Goal: Find specific fact: Find specific fact

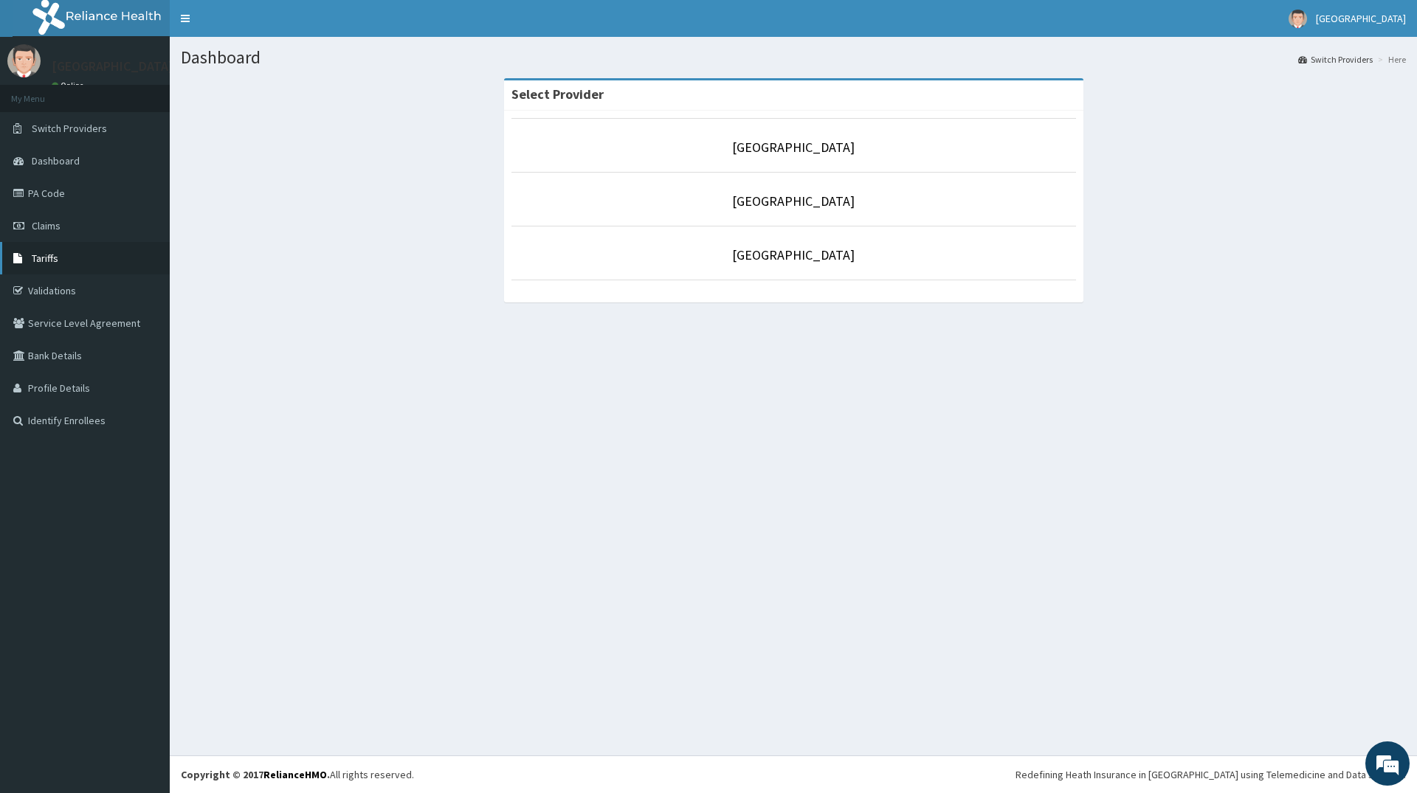
click at [49, 260] on span "Tariffs" at bounding box center [45, 258] width 27 height 13
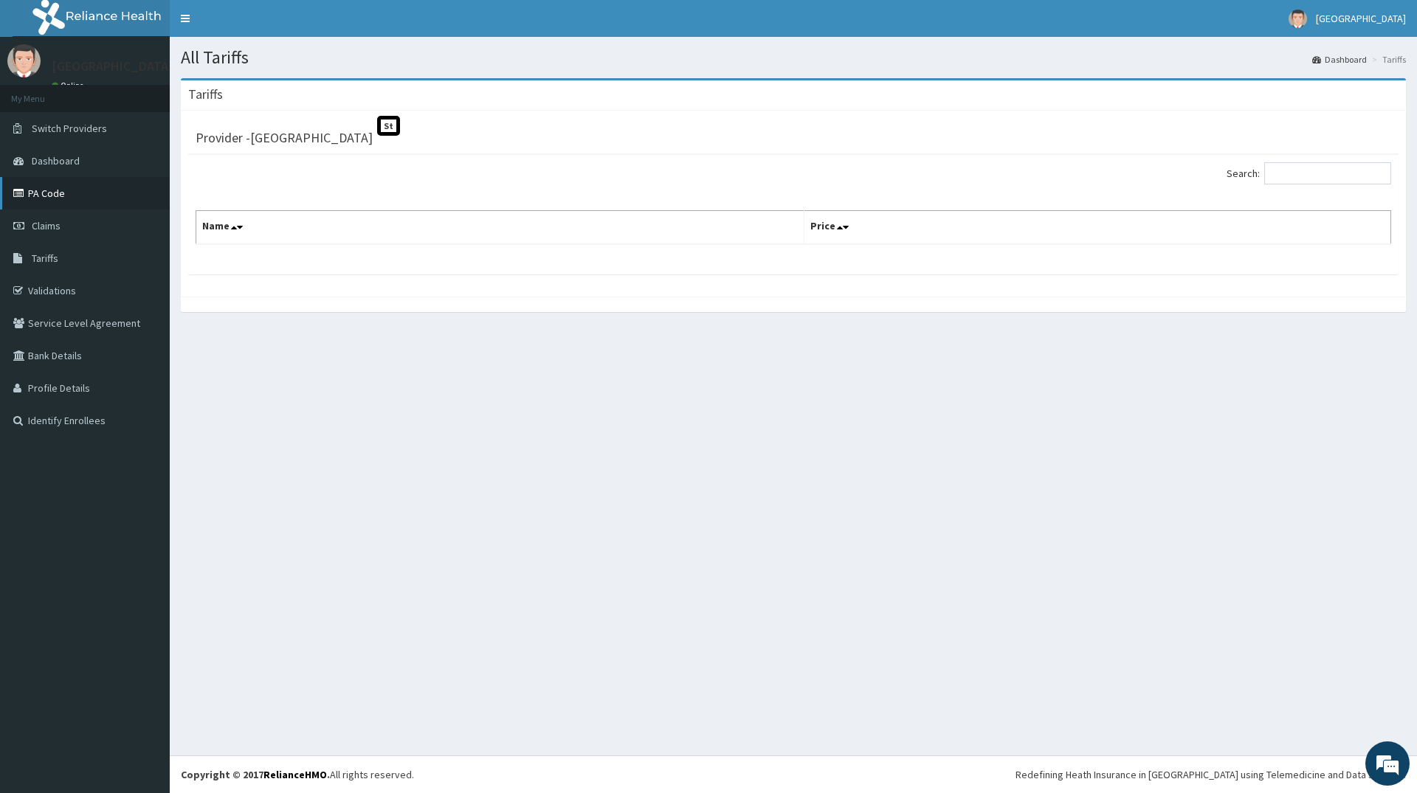
click at [42, 193] on link "PA Code" at bounding box center [85, 193] width 170 height 32
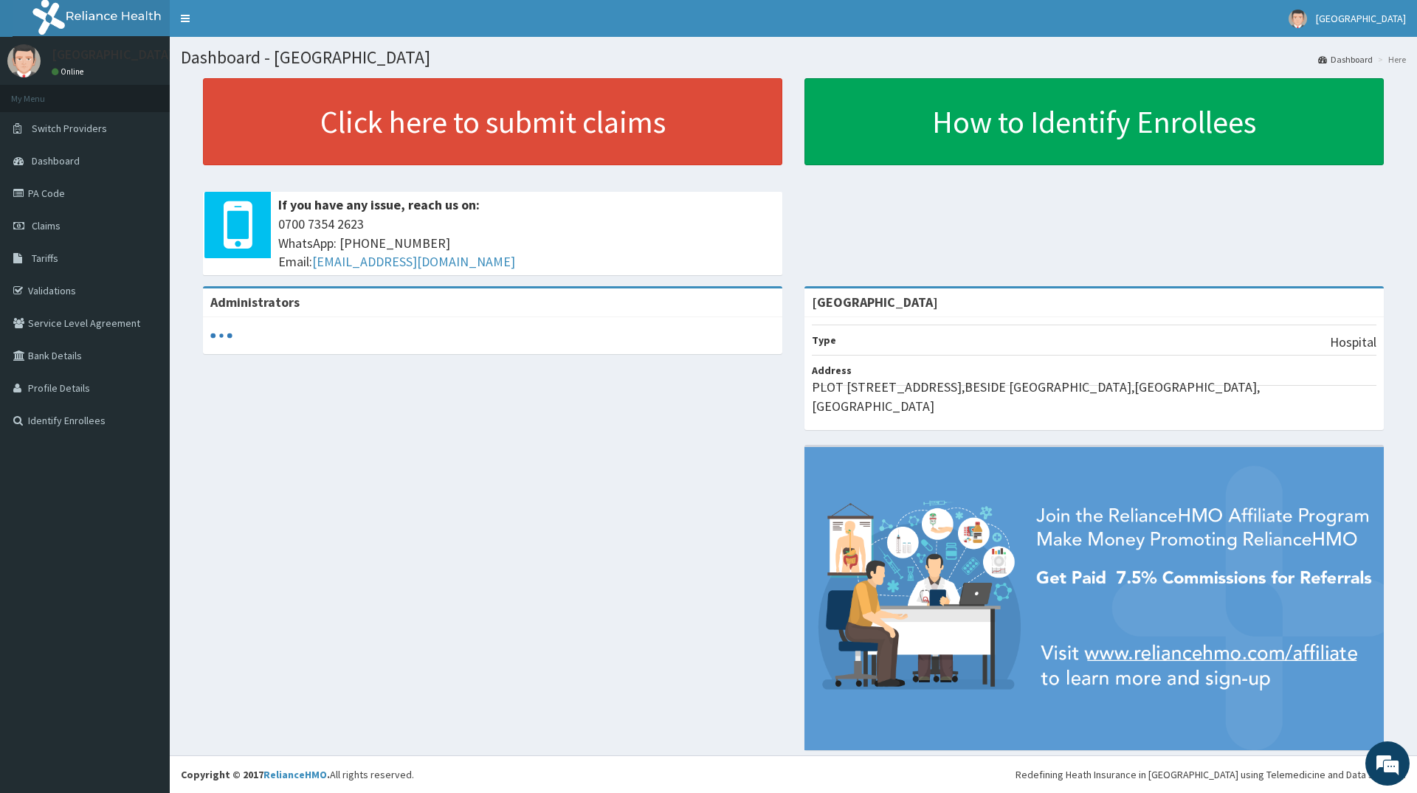
click at [43, 258] on span "Tariffs" at bounding box center [45, 258] width 27 height 13
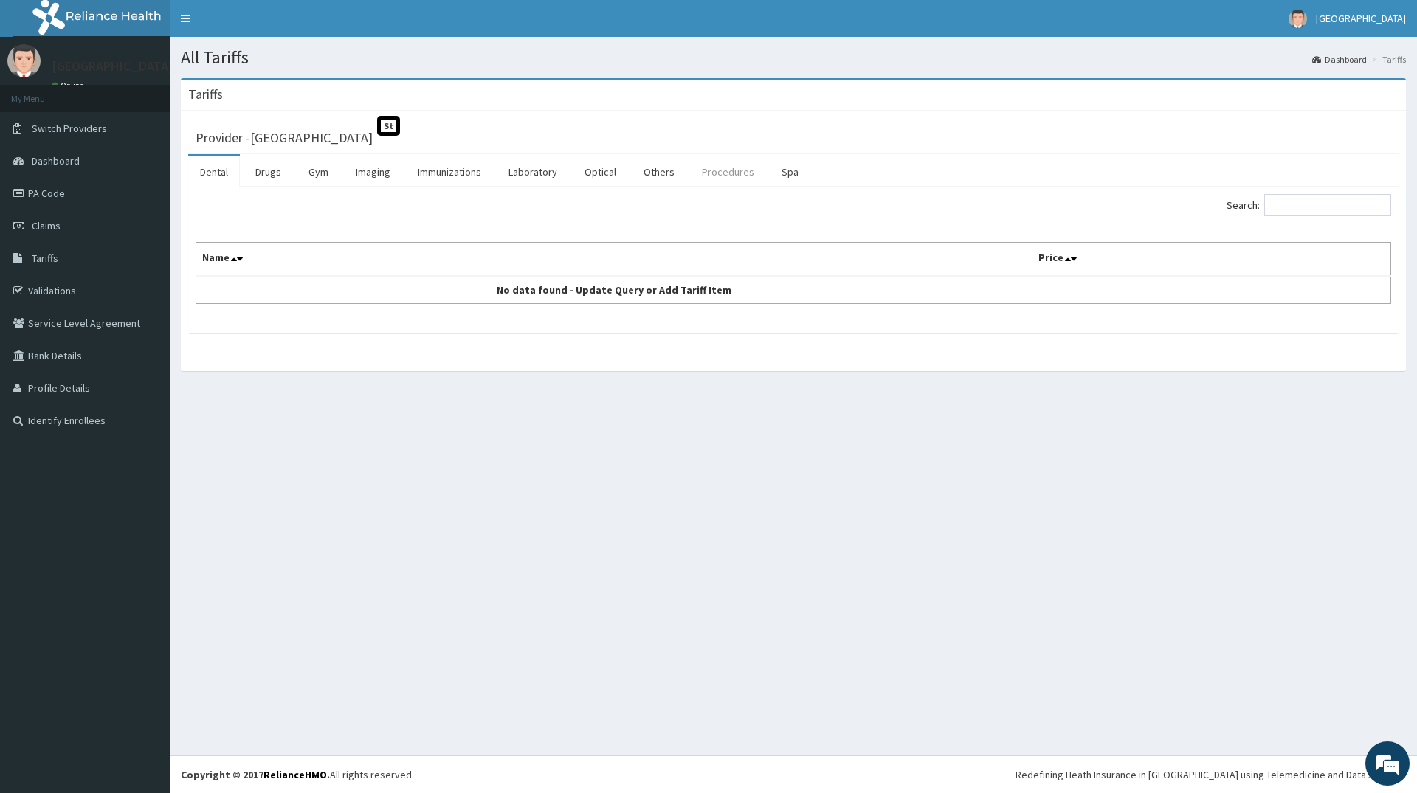
click at [722, 170] on link "Procedures" at bounding box center [728, 171] width 76 height 31
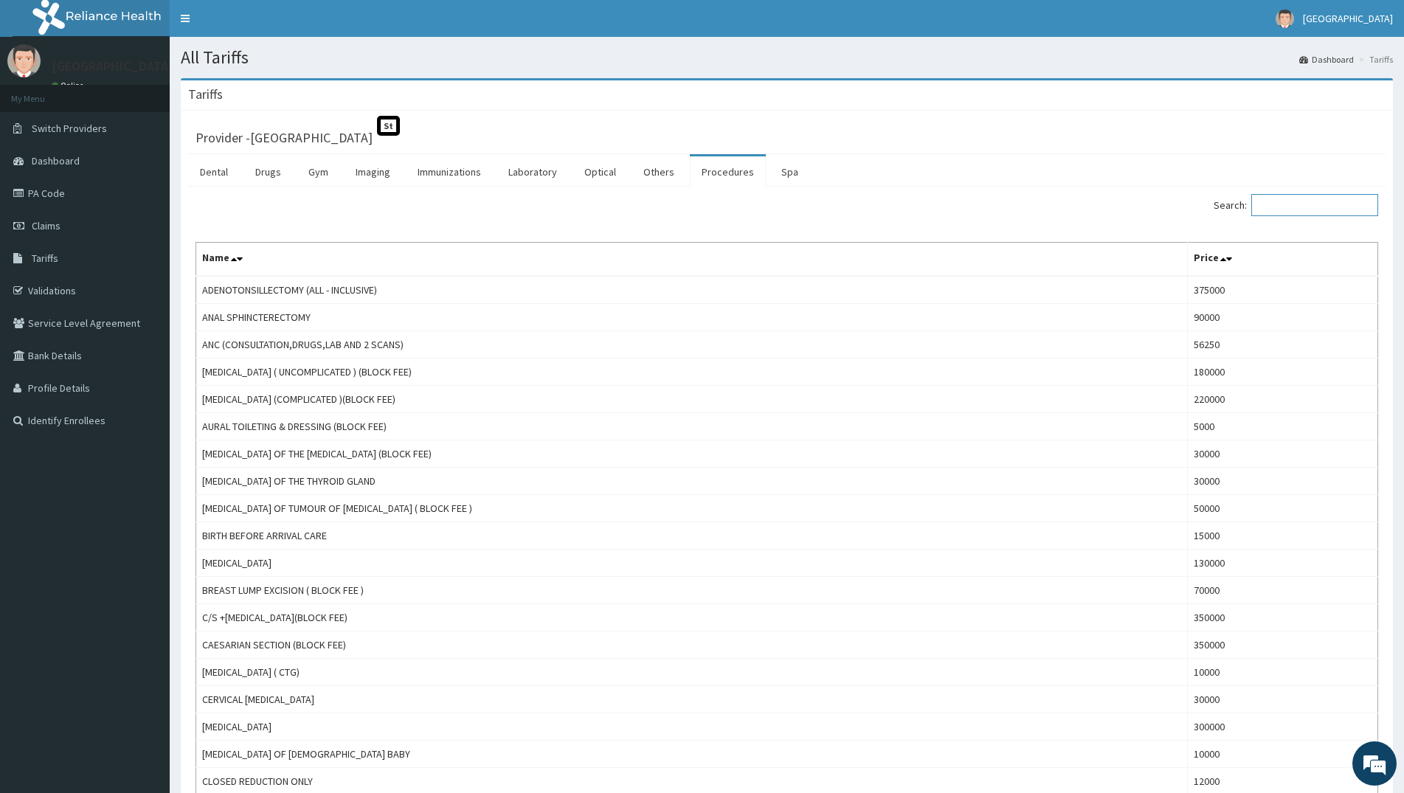
click at [1275, 207] on input "Search:" at bounding box center [1315, 205] width 127 height 22
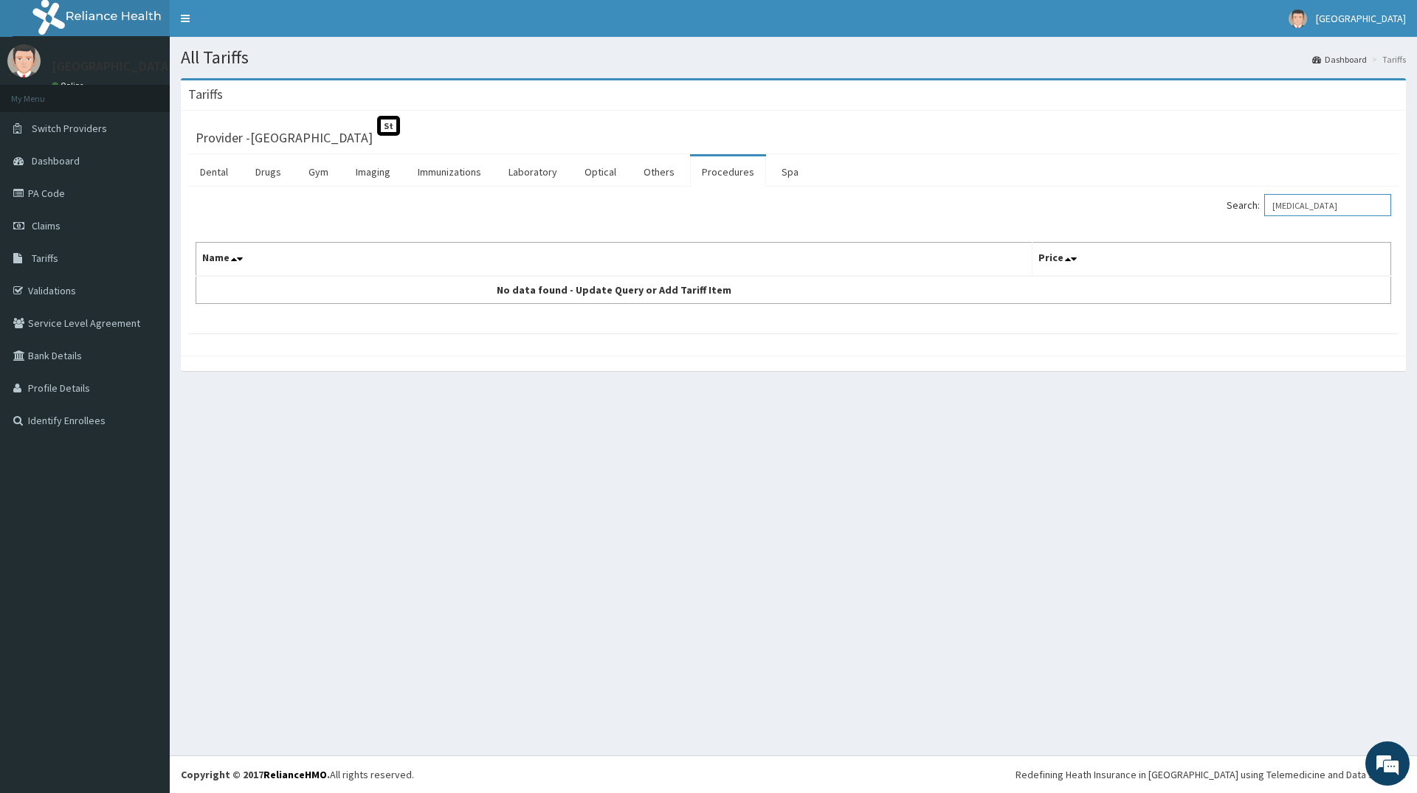
type input "JADELLE"
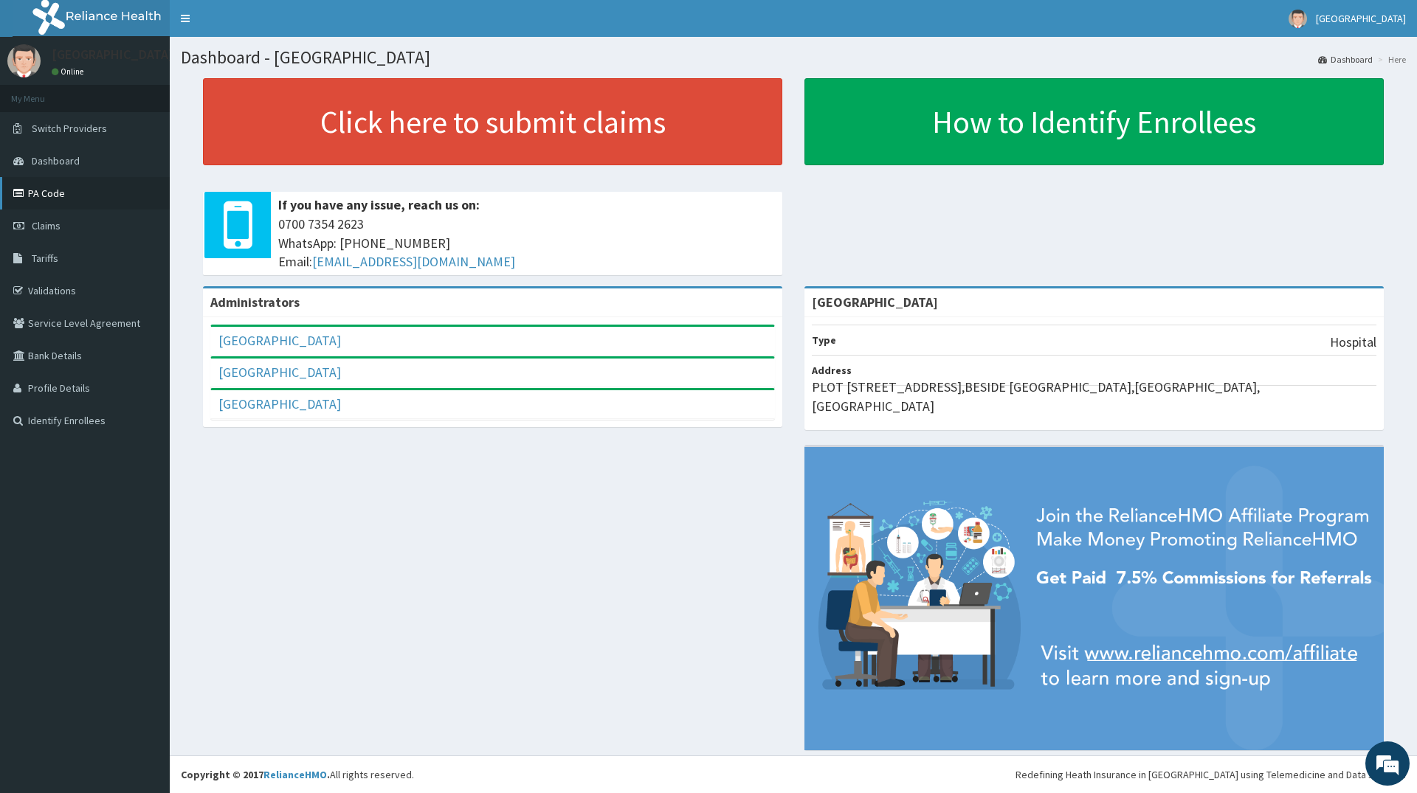
click at [46, 197] on link "PA Code" at bounding box center [85, 193] width 170 height 32
